Goal: Task Accomplishment & Management: Use online tool/utility

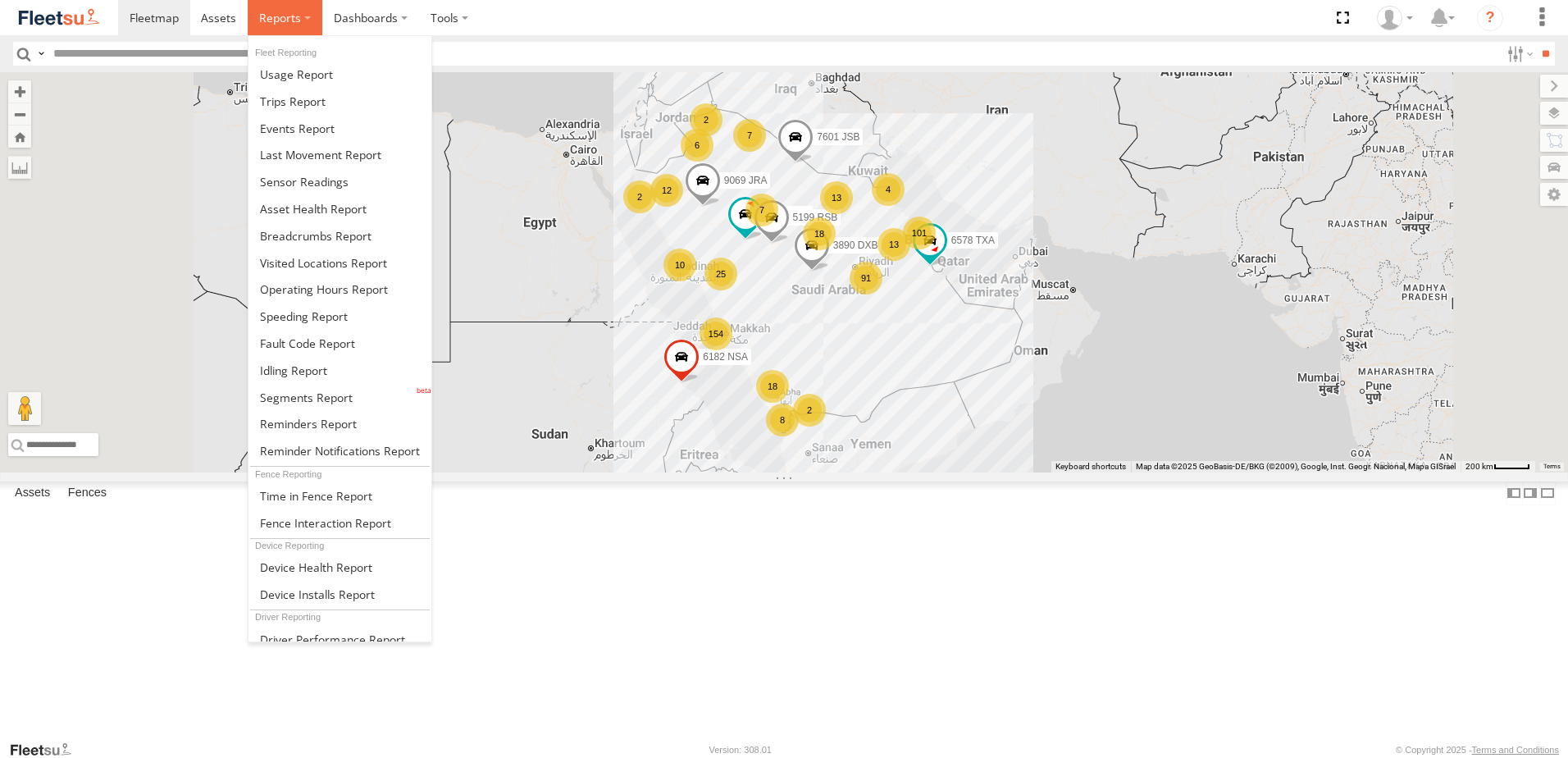
click at [282, 20] on span at bounding box center [280, 17] width 42 height 15
click at [309, 127] on span at bounding box center [297, 128] width 74 height 15
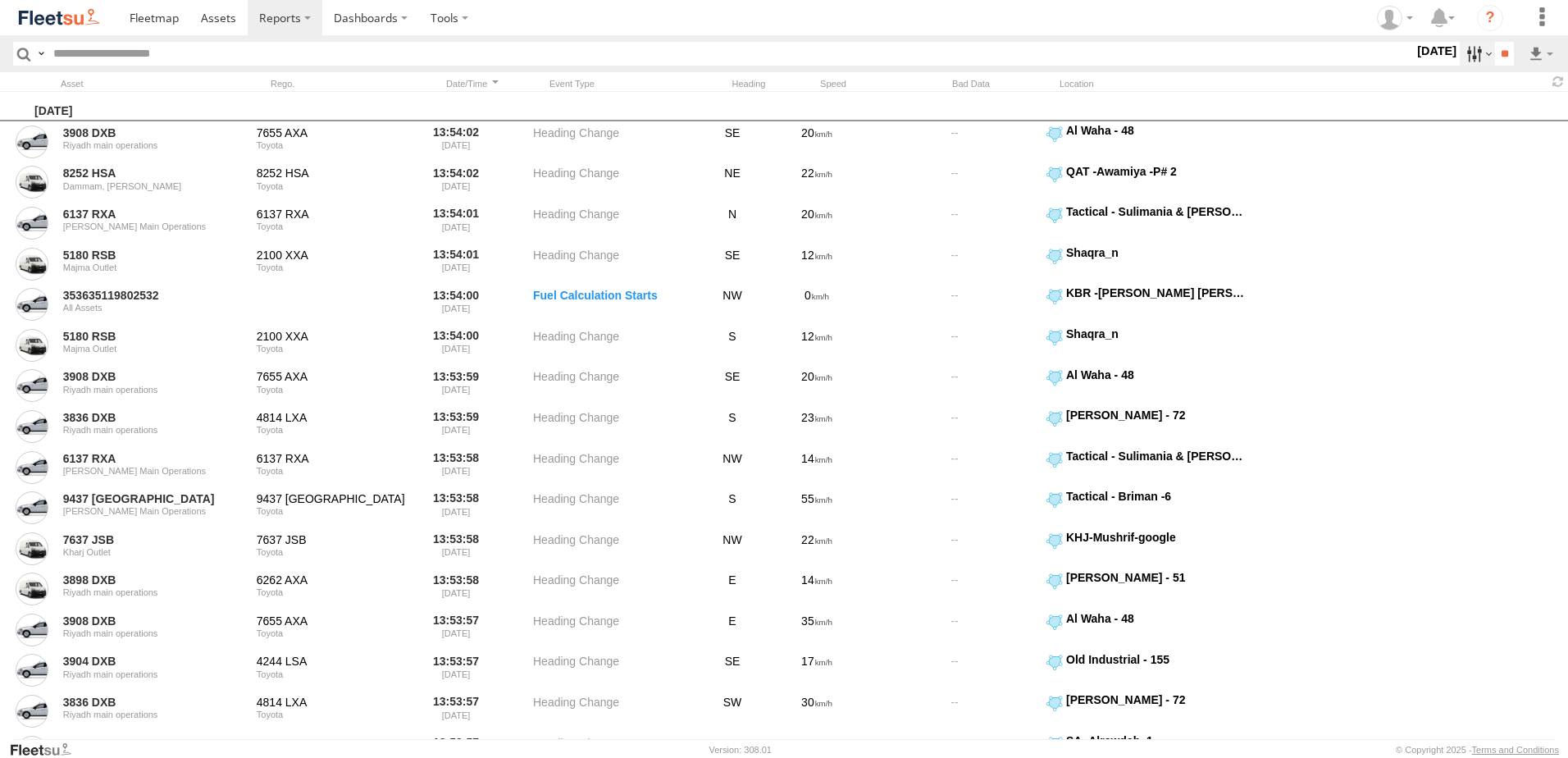
click at [1465, 55] on label at bounding box center [1477, 54] width 35 height 24
click at [0, 0] on span "GOV RUH" at bounding box center [0, 0] width 0 height 0
click at [0, 0] on span "Riyadh main operations" at bounding box center [0, 0] width 0 height 0
click at [1498, 56] on input "**" at bounding box center [1504, 54] width 19 height 24
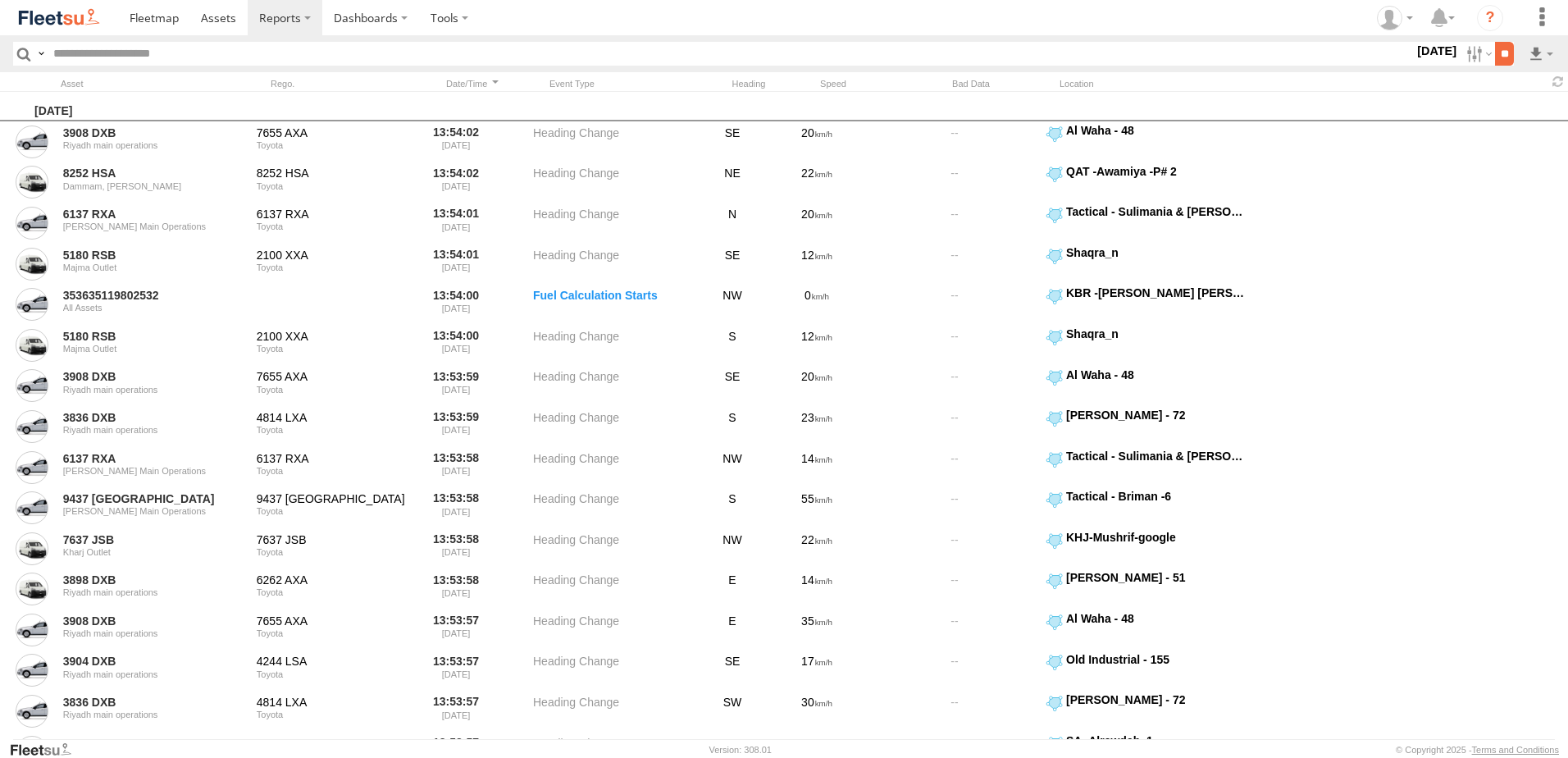
scroll to position [0, 0]
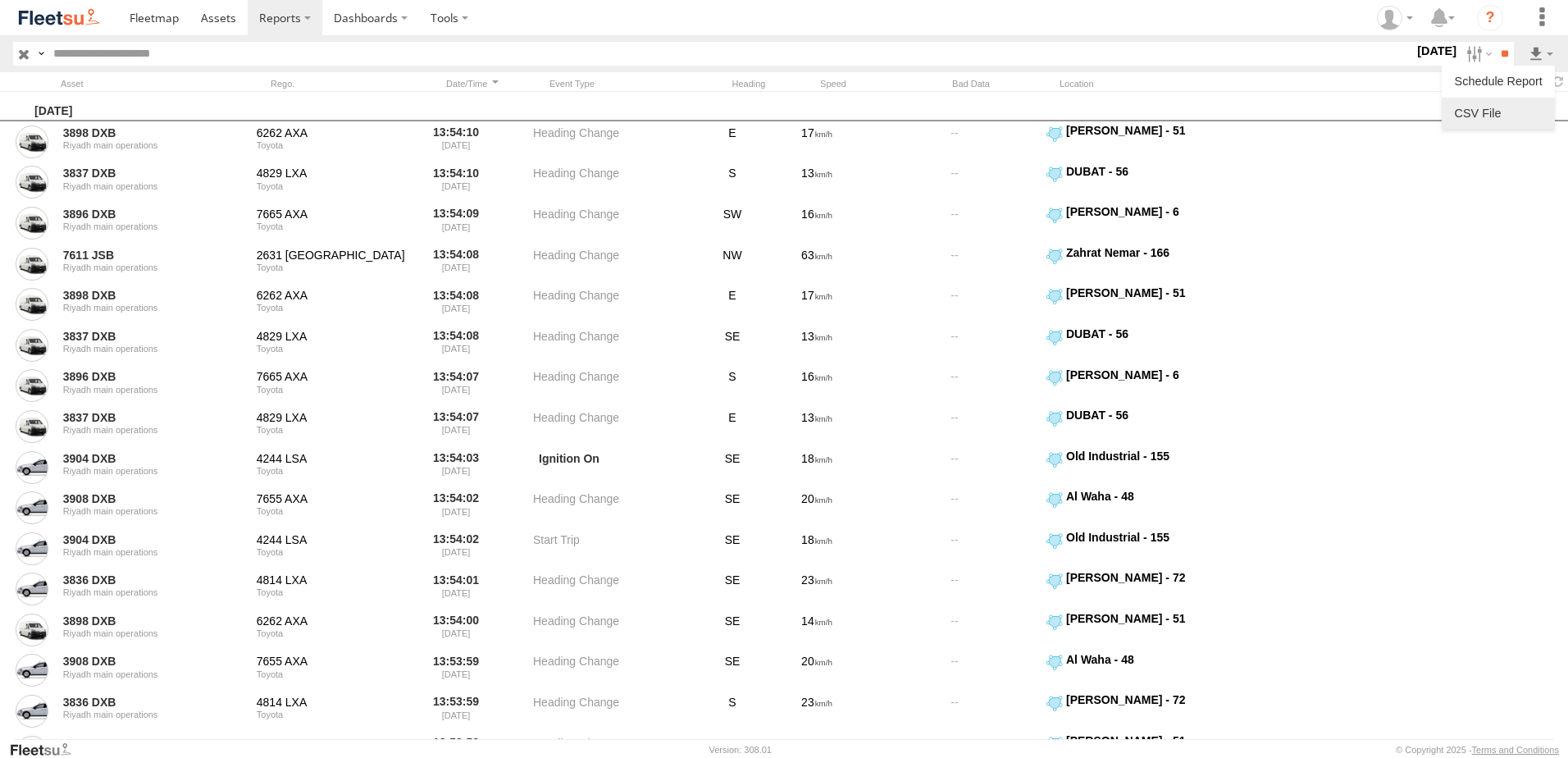
click at [1496, 106] on link at bounding box center [1498, 114] width 100 height 25
